Goal: Task Accomplishment & Management: Use online tool/utility

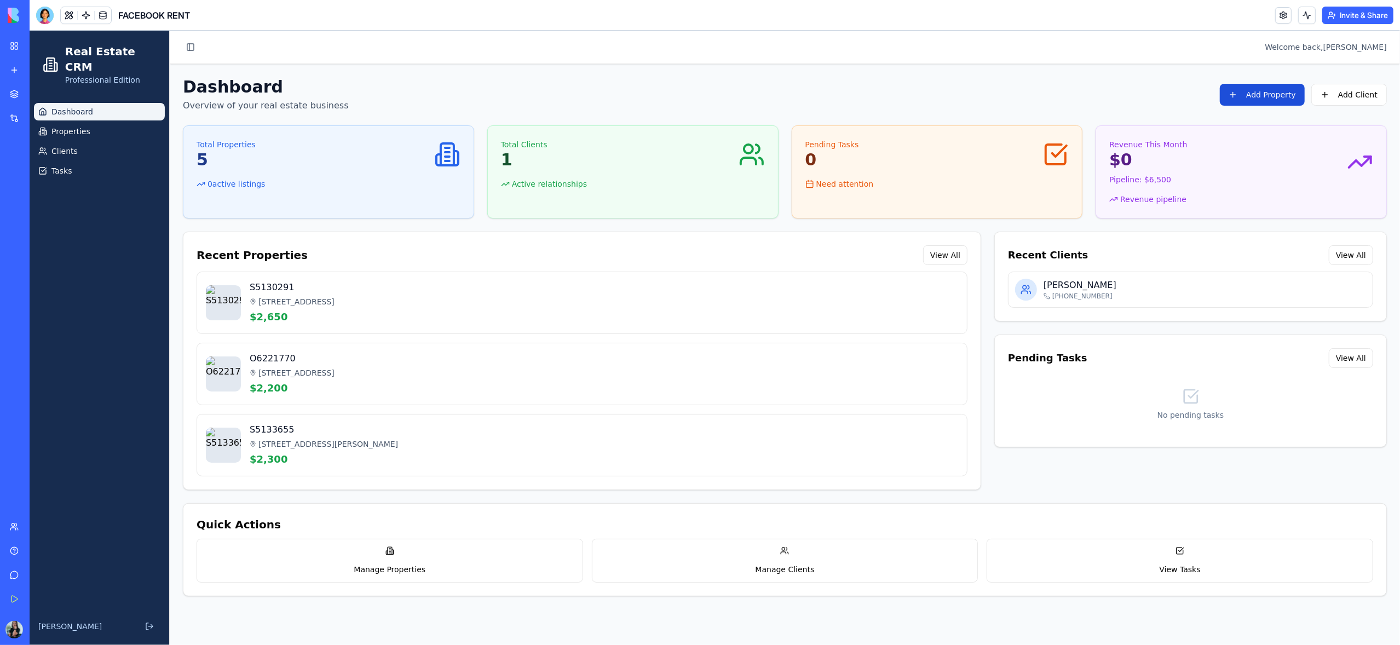
click at [1281, 100] on button "Add Property" at bounding box center [1262, 95] width 85 height 22
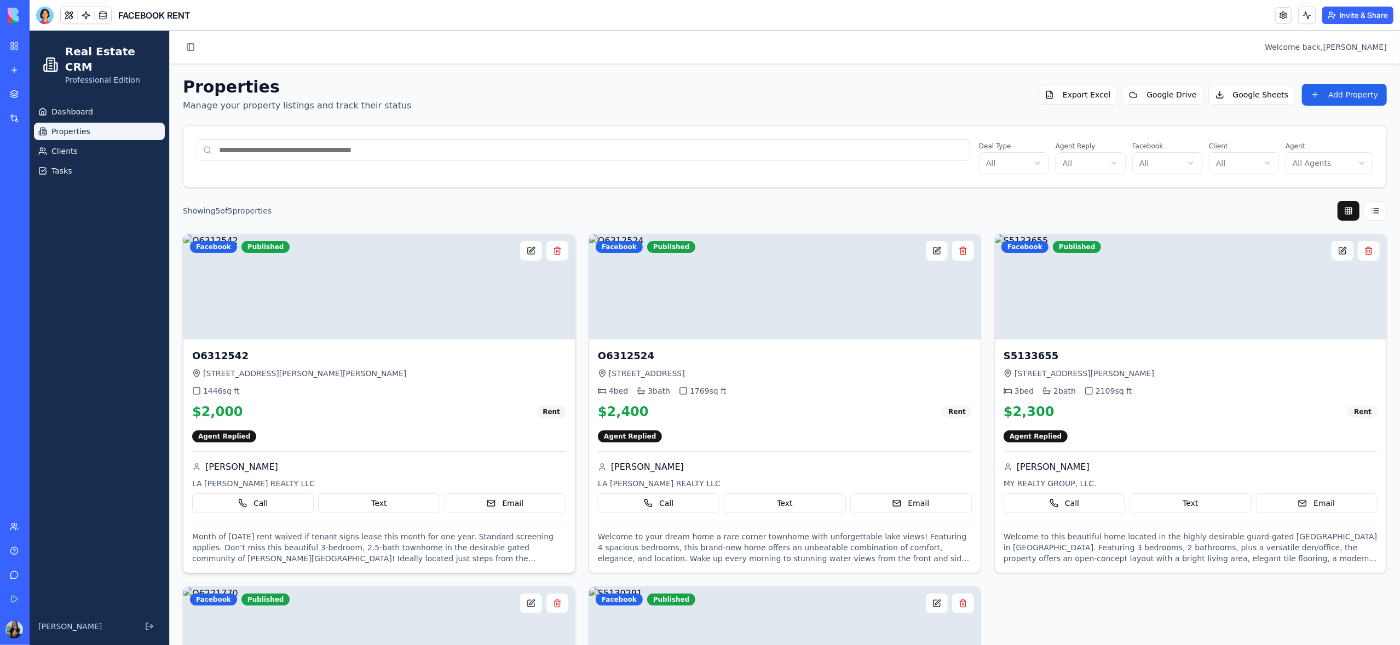
click at [379, 298] on img at bounding box center [378, 286] width 391 height 105
drag, startPoint x: 373, startPoint y: 375, endPoint x: 240, endPoint y: 372, distance: 133.1
click at [204, 373] on div "[STREET_ADDRESS][PERSON_NAME][PERSON_NAME]" at bounding box center [379, 373] width 374 height 11
copy span "[STREET_ADDRESS][PERSON_NAME][PERSON_NAME]"
click at [16, 44] on link "My Workspace" at bounding box center [25, 46] width 44 height 22
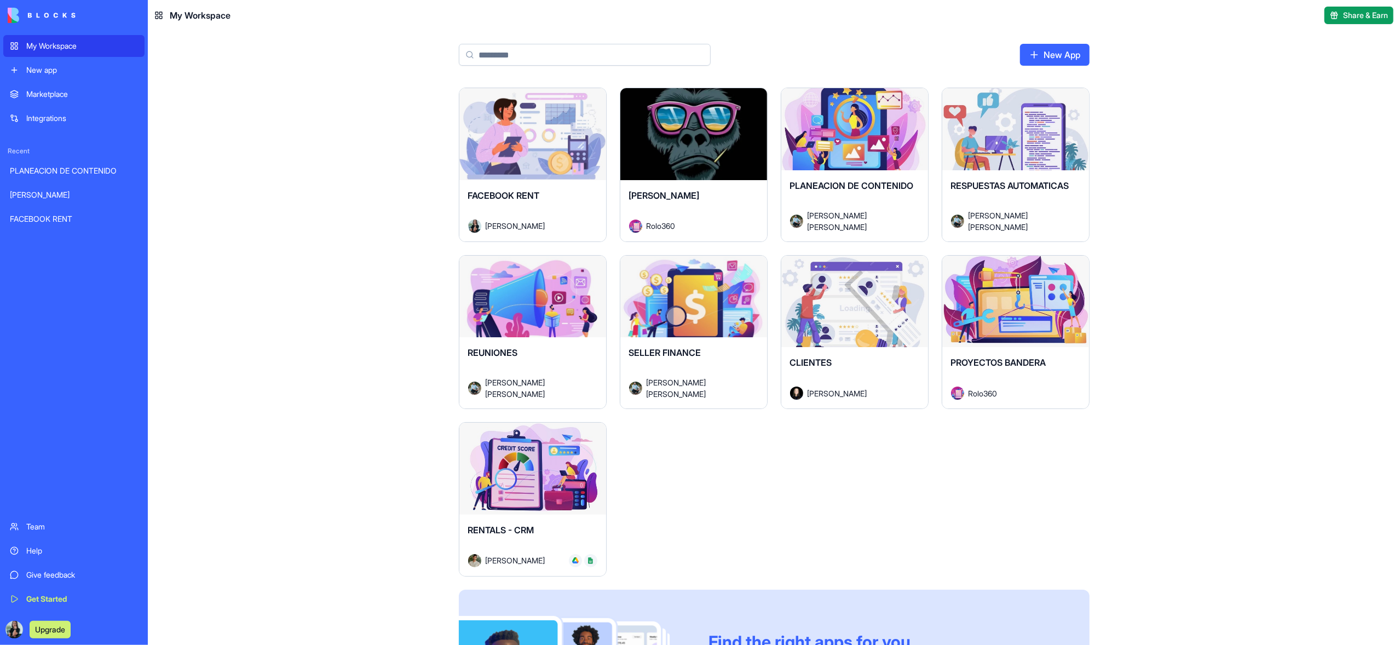
click at [842, 326] on div "Launch" at bounding box center [854, 302] width 147 height 92
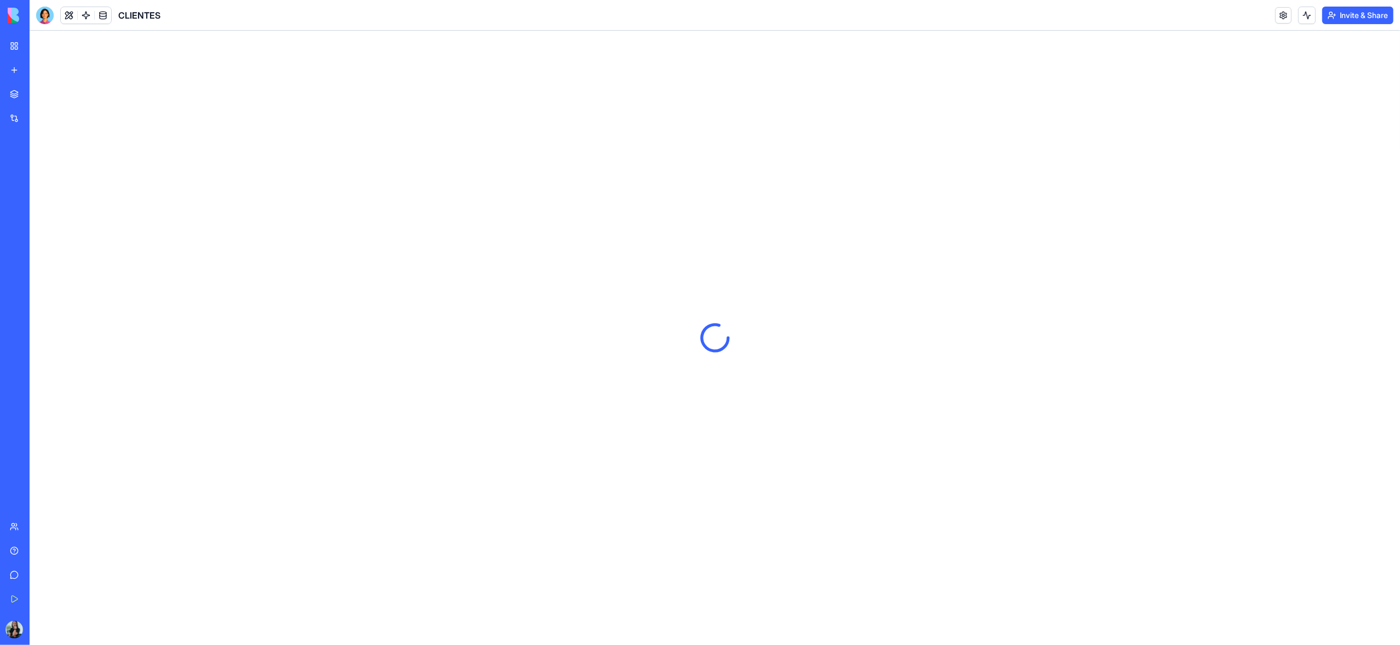
click at [983, 117] on div at bounding box center [715, 338] width 1371 height 614
